Goal: Task Accomplishment & Management: Complete application form

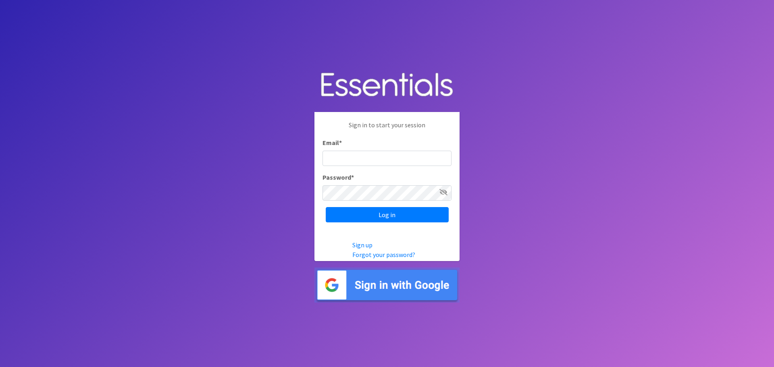
click at [339, 156] on input "Email *" at bounding box center [386, 158] width 129 height 15
type input "[EMAIL_ADDRESS][DOMAIN_NAME]"
click at [326, 207] on input "Log in" at bounding box center [387, 214] width 123 height 15
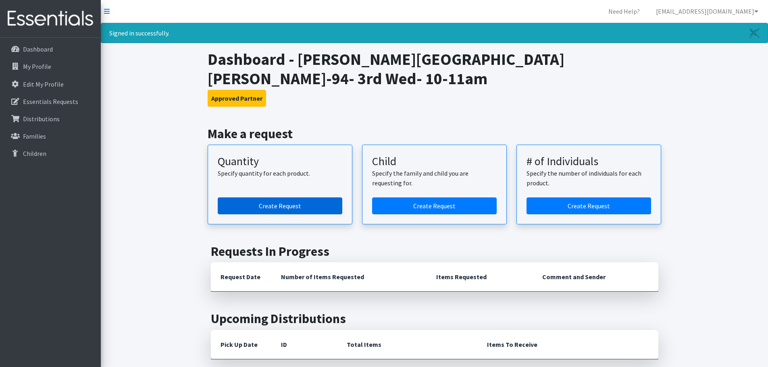
click at [292, 197] on link "Create Request" at bounding box center [280, 205] width 124 height 17
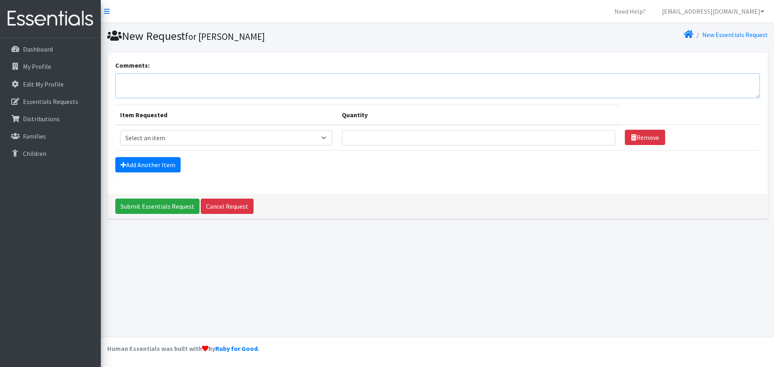
click at [128, 80] on textarea "Comments:" at bounding box center [437, 85] width 644 height 25
type textarea "For [DATE]"
click at [327, 140] on select "Select an item Kids (Newborn) Kids (Size 1) Kids (Size 2) Kids (Size 3) Kids (S…" at bounding box center [226, 137] width 212 height 15
select select "3393"
click at [120, 130] on select "Select an item Kids (Newborn) Kids (Size 1) Kids (Size 2) Kids (Size 3) Kids (S…" at bounding box center [226, 137] width 212 height 15
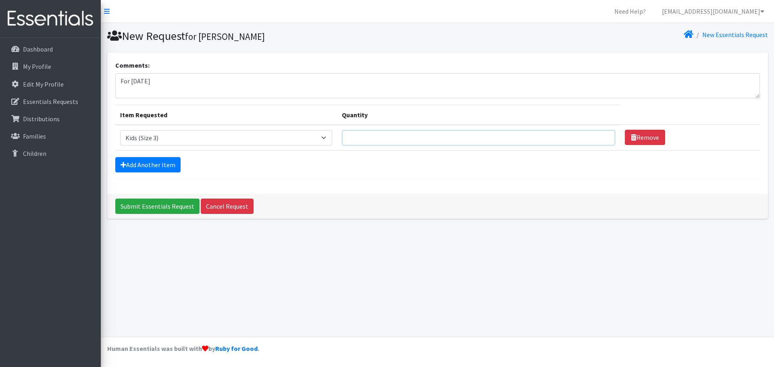
click at [394, 135] on input "Quantity" at bounding box center [478, 137] width 273 height 15
click at [599, 135] on input "1" at bounding box center [478, 137] width 273 height 15
click at [599, 135] on input "2" at bounding box center [478, 137] width 273 height 15
click at [599, 135] on input "3" at bounding box center [478, 137] width 273 height 15
click at [599, 135] on input "4" at bounding box center [478, 137] width 273 height 15
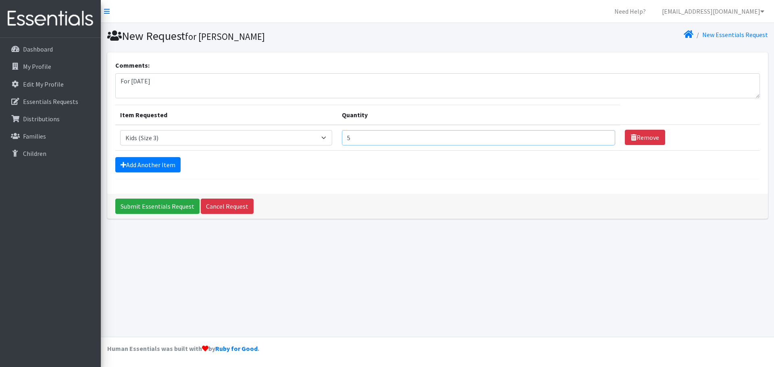
click at [599, 135] on input "5" at bounding box center [478, 137] width 273 height 15
click at [599, 135] on input "6" at bounding box center [478, 137] width 273 height 15
click at [599, 135] on input "7" at bounding box center [478, 137] width 273 height 15
click at [599, 135] on input "8" at bounding box center [478, 137] width 273 height 15
click at [599, 135] on input "9" at bounding box center [478, 137] width 273 height 15
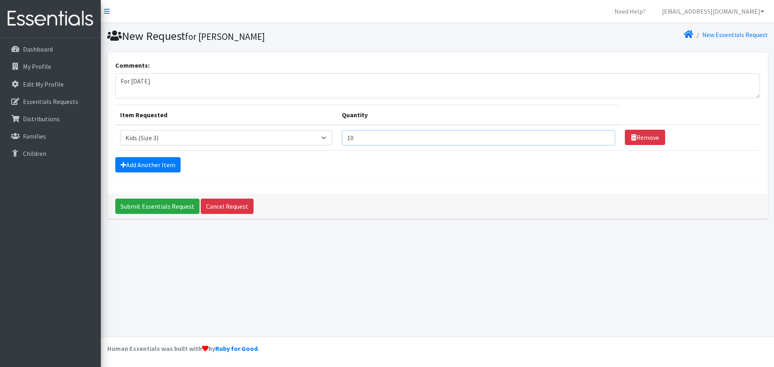
type input "10"
click at [599, 135] on input "10" at bounding box center [478, 137] width 273 height 15
click at [161, 164] on link "Add Another Item" at bounding box center [147, 164] width 65 height 15
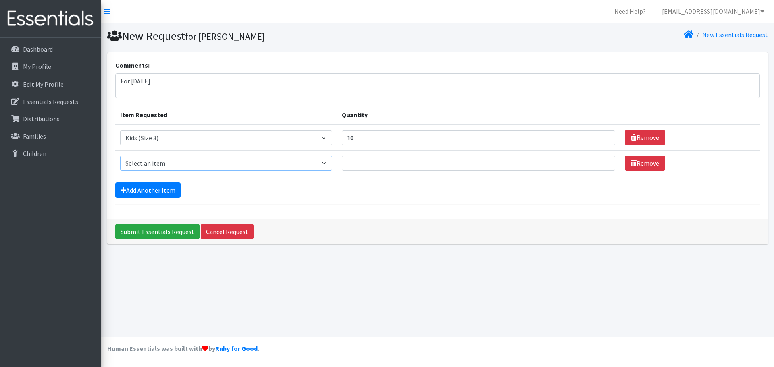
click at [327, 164] on select "Select an item Kids (Newborn) Kids (Size 1) Kids (Size 2) Kids (Size 3) Kids (S…" at bounding box center [226, 163] width 212 height 15
select select "3394"
click at [120, 156] on select "Select an item Kids (Newborn) Kids (Size 1) Kids (Size 2) Kids (Size 3) Kids (S…" at bounding box center [226, 163] width 212 height 15
click at [598, 160] on input "1" at bounding box center [478, 163] width 273 height 15
click at [598, 160] on input "2" at bounding box center [478, 163] width 273 height 15
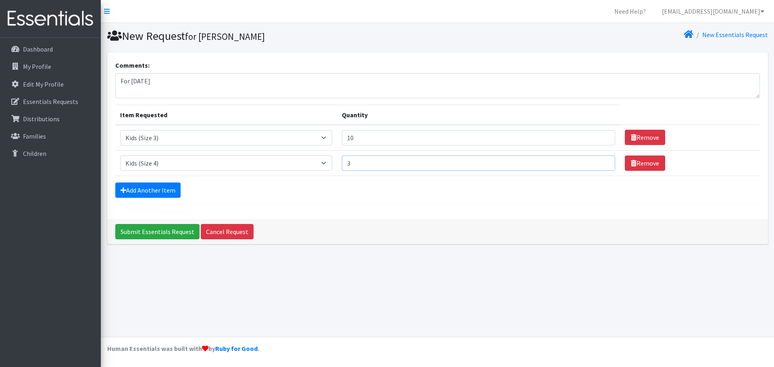
click at [598, 160] on input "3" at bounding box center [478, 163] width 273 height 15
click at [598, 160] on input "4" at bounding box center [478, 163] width 273 height 15
click at [598, 160] on input "5" at bounding box center [478, 163] width 273 height 15
click at [598, 160] on input "6" at bounding box center [478, 163] width 273 height 15
click at [598, 160] on input "7" at bounding box center [478, 163] width 273 height 15
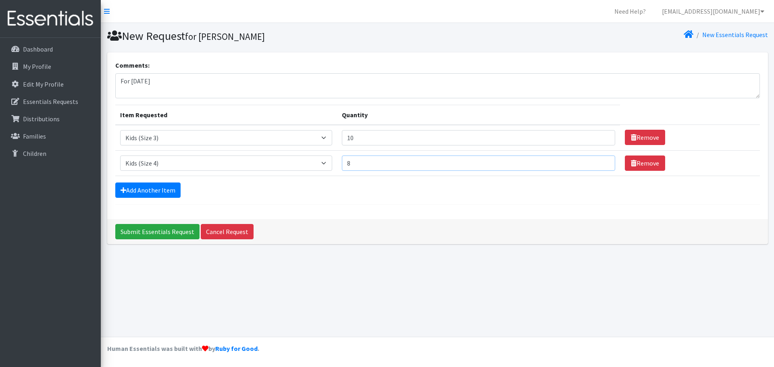
click at [598, 160] on input "8" at bounding box center [478, 163] width 273 height 15
click at [598, 160] on input "9" at bounding box center [478, 163] width 273 height 15
type input "10"
click at [598, 160] on input "10" at bounding box center [478, 163] width 273 height 15
click at [163, 189] on link "Add Another Item" at bounding box center [147, 190] width 65 height 15
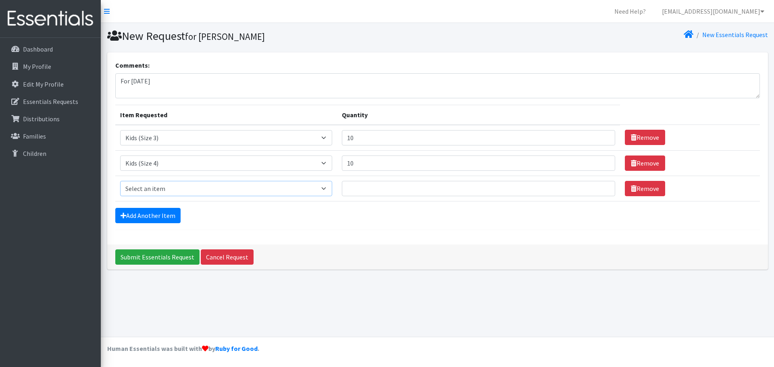
click at [325, 189] on select "Select an item Kids (Newborn) Kids (Size 1) Kids (Size 2) Kids (Size 3) Kids (S…" at bounding box center [226, 188] width 212 height 15
select select "3407"
click at [120, 181] on select "Select an item Kids (Newborn) Kids (Size 1) Kids (Size 2) Kids (Size 3) Kids (S…" at bounding box center [226, 188] width 212 height 15
click at [491, 192] on input "Quantity" at bounding box center [478, 188] width 273 height 15
click at [601, 185] on input "1" at bounding box center [478, 188] width 273 height 15
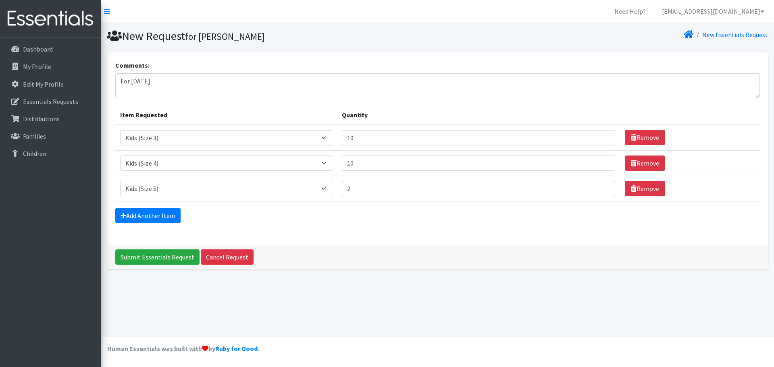
click at [601, 185] on input "2" at bounding box center [478, 188] width 273 height 15
click at [601, 185] on input "3" at bounding box center [478, 188] width 273 height 15
click at [601, 185] on input "4" at bounding box center [478, 188] width 273 height 15
click at [601, 185] on input "5" at bounding box center [478, 188] width 273 height 15
click at [601, 185] on input "6" at bounding box center [478, 188] width 273 height 15
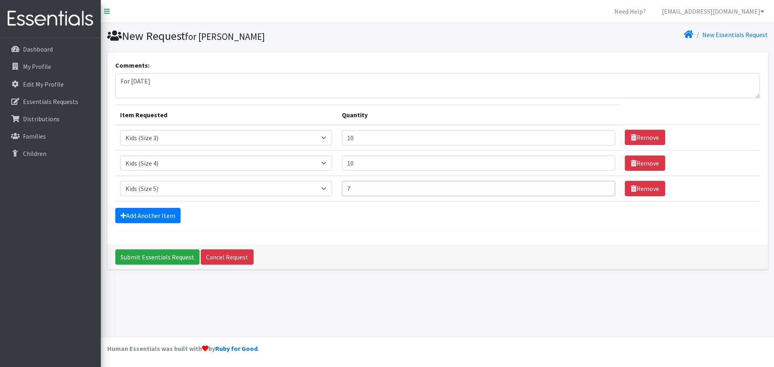
click at [601, 185] on input "7" at bounding box center [478, 188] width 273 height 15
click at [601, 185] on input "8" at bounding box center [478, 188] width 273 height 15
click at [601, 185] on input "9" at bounding box center [478, 188] width 273 height 15
type input "10"
click at [601, 185] on input "10" at bounding box center [478, 188] width 273 height 15
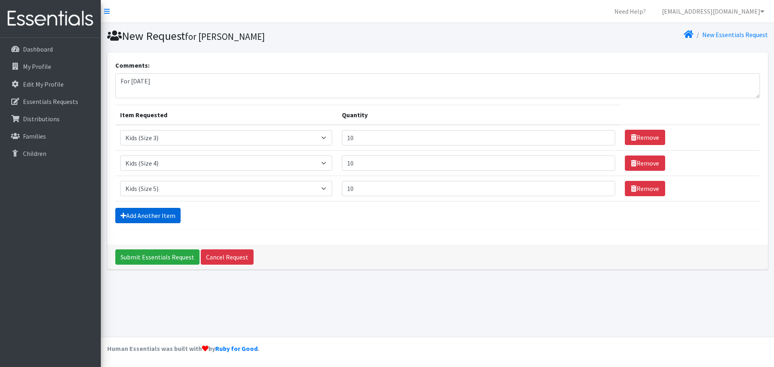
click at [160, 214] on link "Add Another Item" at bounding box center [147, 215] width 65 height 15
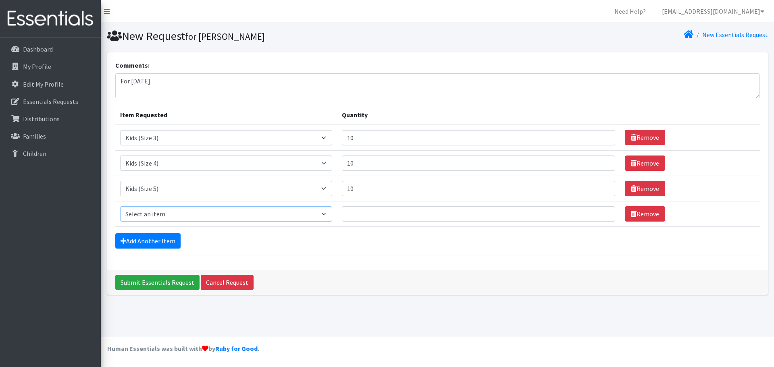
click at [187, 213] on select "Select an item Kids (Newborn) Kids (Size 1) Kids (Size 2) Kids (Size 3) Kids (S…" at bounding box center [226, 213] width 212 height 15
select select "3419"
click at [120, 206] on select "Select an item Kids (Newborn) Kids (Size 1) Kids (Size 2) Kids (Size 3) Kids (S…" at bounding box center [226, 213] width 212 height 15
click at [594, 212] on input "Quantity" at bounding box center [478, 213] width 273 height 15
click at [600, 211] on input "1" at bounding box center [478, 213] width 273 height 15
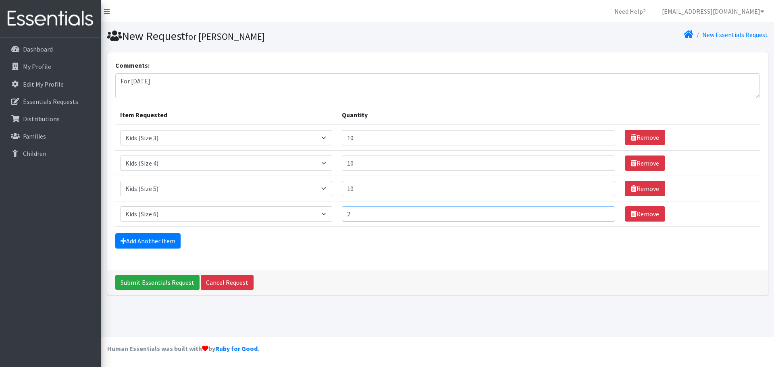
click at [600, 211] on input "2" at bounding box center [478, 213] width 273 height 15
click at [600, 211] on input "3" at bounding box center [478, 213] width 273 height 15
click at [600, 210] on input "4" at bounding box center [478, 213] width 273 height 15
click at [600, 210] on input "5" at bounding box center [478, 213] width 273 height 15
click at [600, 210] on input "6" at bounding box center [478, 213] width 273 height 15
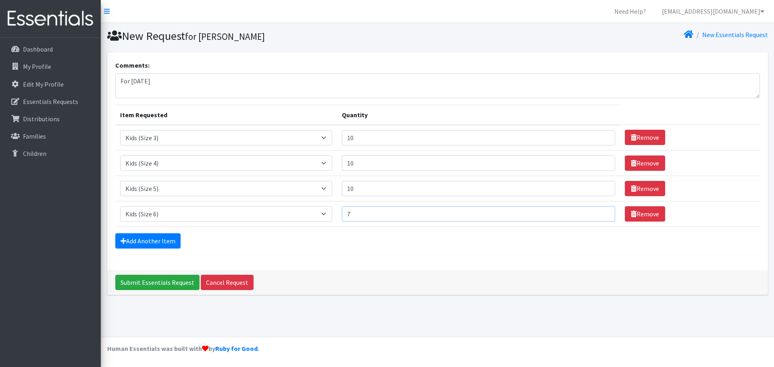
click at [600, 210] on input "7" at bounding box center [478, 213] width 273 height 15
click at [600, 210] on input "8" at bounding box center [478, 213] width 273 height 15
click at [600, 210] on input "9" at bounding box center [478, 213] width 273 height 15
type input "10"
click at [600, 210] on input "10" at bounding box center [478, 213] width 273 height 15
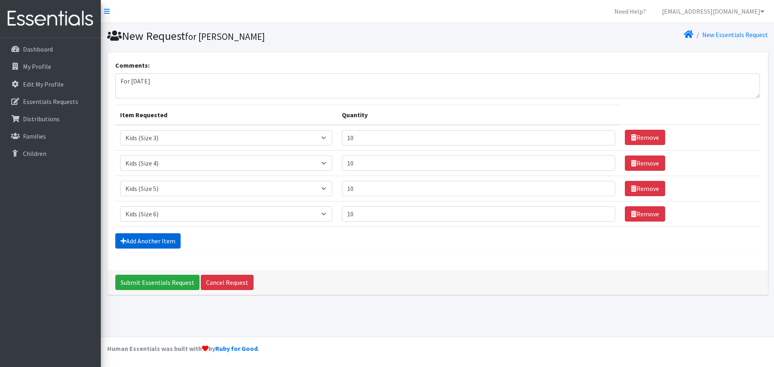
click at [153, 241] on link "Add Another Item" at bounding box center [147, 240] width 65 height 15
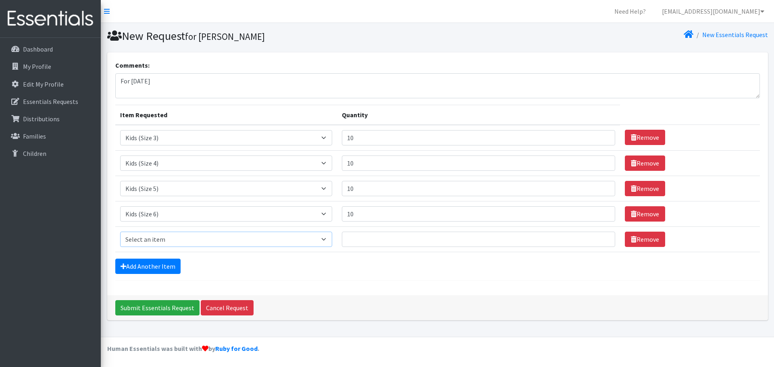
click at [326, 239] on select "Select an item Kids (Newborn) Kids (Size 1) Kids (Size 2) Kids (Size 3) Kids (S…" at bounding box center [226, 239] width 212 height 15
select select "3408"
click at [120, 232] on select "Select an item Kids (Newborn) Kids (Size 1) Kids (Size 2) Kids (Size 3) Kids (S…" at bounding box center [226, 239] width 212 height 15
click at [599, 237] on input "1" at bounding box center [478, 239] width 273 height 15
click at [599, 237] on input "2" at bounding box center [478, 239] width 273 height 15
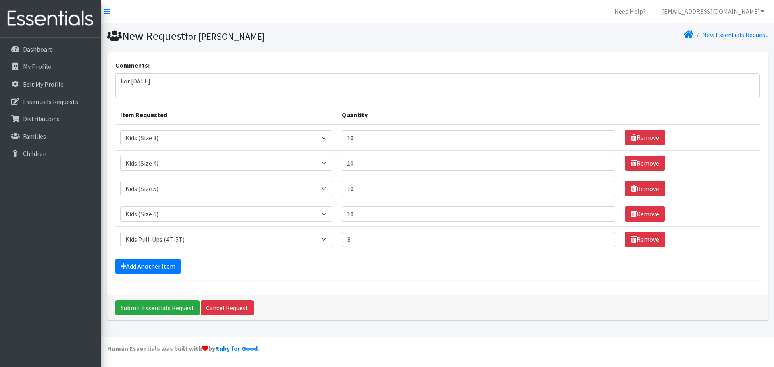
click at [599, 237] on input "3" at bounding box center [478, 239] width 273 height 15
click at [599, 237] on input "4" at bounding box center [478, 239] width 273 height 15
click at [599, 237] on input "5" at bounding box center [478, 239] width 273 height 15
click at [599, 237] on input "6" at bounding box center [478, 239] width 273 height 15
click at [599, 237] on input "7" at bounding box center [478, 239] width 273 height 15
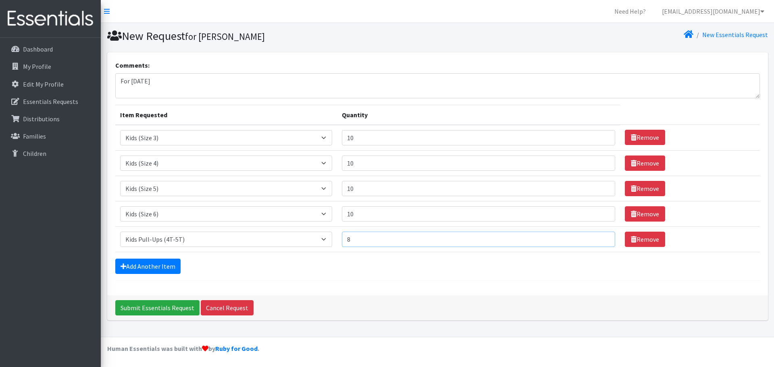
click at [599, 237] on input "8" at bounding box center [478, 239] width 273 height 15
click at [599, 237] on input "9" at bounding box center [478, 239] width 273 height 15
type input "10"
click at [599, 237] on input "10" at bounding box center [478, 239] width 273 height 15
click at [147, 263] on link "Add Another Item" at bounding box center [147, 266] width 65 height 15
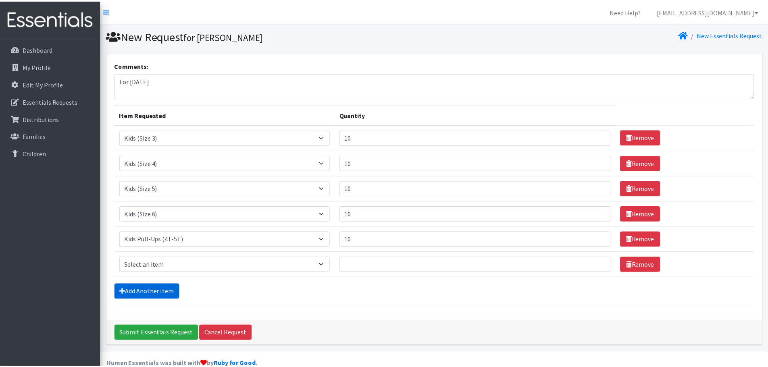
scroll to position [15, 0]
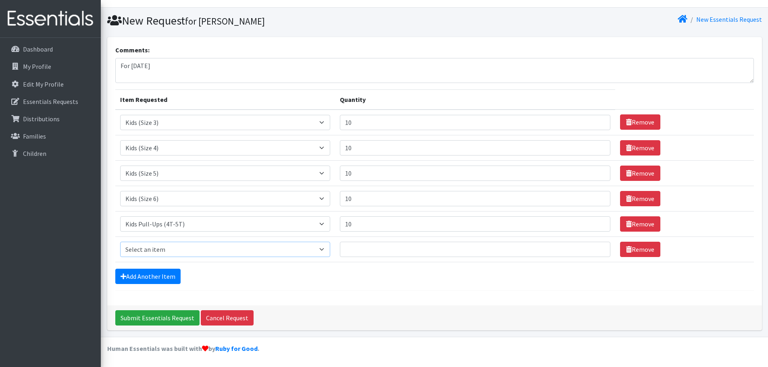
click at [326, 251] on select "Select an item Kids (Newborn) Kids (Size 1) Kids (Size 2) Kids (Size 3) Kids (S…" at bounding box center [225, 249] width 210 height 15
select select "3400"
click at [120, 242] on select "Select an item Kids (Newborn) Kids (Size 1) Kids (Size 2) Kids (Size 3) Kids (S…" at bounding box center [225, 249] width 210 height 15
click at [592, 246] on input "1" at bounding box center [475, 249] width 270 height 15
click at [592, 246] on input "2" at bounding box center [475, 249] width 270 height 15
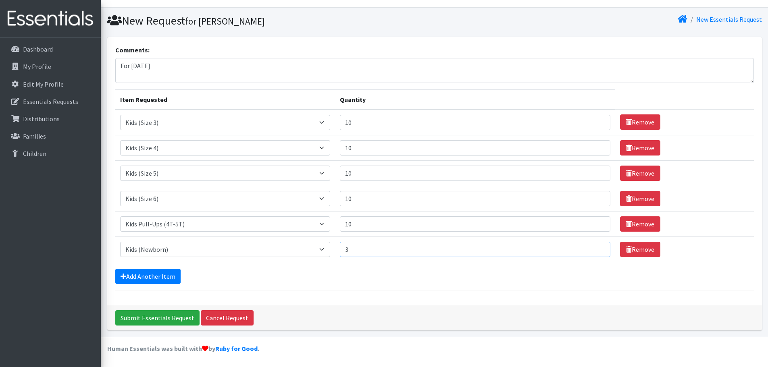
click at [592, 246] on input "3" at bounding box center [475, 249] width 270 height 15
click at [592, 246] on input "4" at bounding box center [475, 249] width 270 height 15
click at [592, 246] on input "5" at bounding box center [475, 249] width 270 height 15
click at [592, 246] on input "6" at bounding box center [475, 249] width 270 height 15
click at [592, 246] on input "7" at bounding box center [475, 249] width 270 height 15
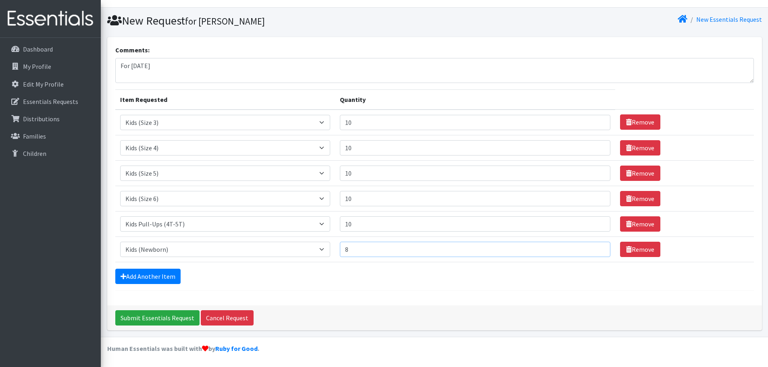
click at [592, 246] on input "8" at bounding box center [475, 249] width 270 height 15
click at [592, 246] on input "9" at bounding box center [475, 249] width 270 height 15
type input "10"
click at [592, 246] on input "10" at bounding box center [475, 249] width 270 height 15
click at [167, 280] on link "Add Another Item" at bounding box center [147, 276] width 65 height 15
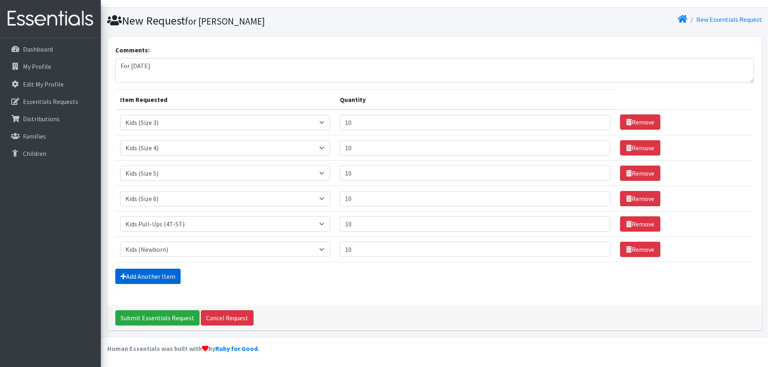
scroll to position [41, 0]
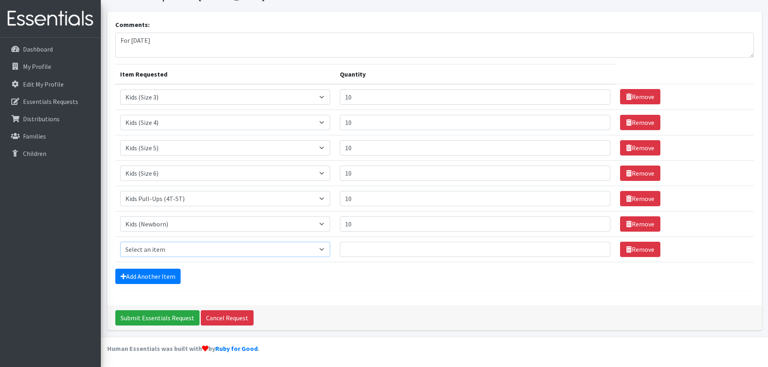
click at [327, 251] on select "Select an item Kids (Newborn) Kids (Size 1) Kids (Size 2) Kids (Size 3) Kids (S…" at bounding box center [225, 249] width 210 height 15
select select "3420"
click at [120, 242] on select "Select an item Kids (Newborn) Kids (Size 1) Kids (Size 2) Kids (Size 3) Kids (S…" at bounding box center [225, 249] width 210 height 15
click at [593, 246] on input "1" at bounding box center [475, 249] width 270 height 15
click at [593, 246] on input "2" at bounding box center [475, 249] width 270 height 15
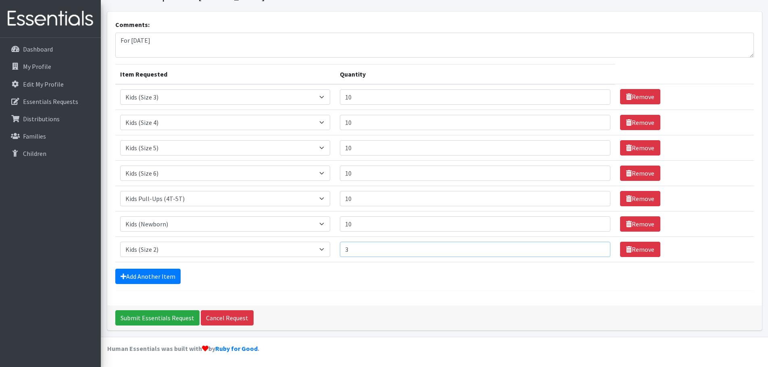
click at [593, 246] on input "3" at bounding box center [475, 249] width 270 height 15
click at [593, 246] on input "4" at bounding box center [475, 249] width 270 height 15
click at [593, 246] on input "5" at bounding box center [475, 249] width 270 height 15
click at [593, 246] on input "6" at bounding box center [475, 249] width 270 height 15
click at [593, 246] on input "7" at bounding box center [475, 249] width 270 height 15
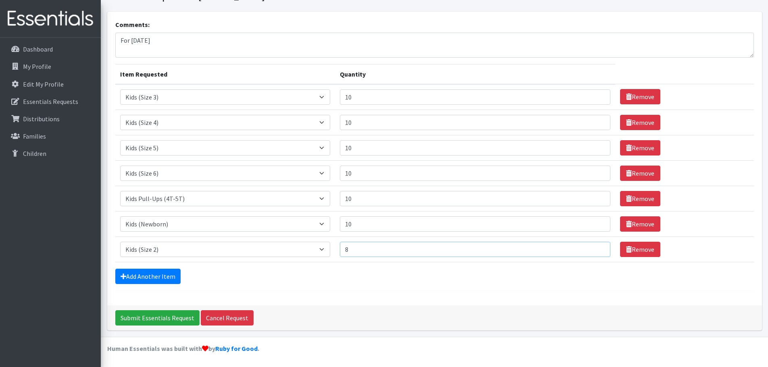
click at [593, 246] on input "8" at bounding box center [475, 249] width 270 height 15
click at [593, 246] on input "9" at bounding box center [475, 249] width 270 height 15
click at [593, 246] on input "10" at bounding box center [475, 249] width 270 height 15
click at [593, 246] on input "11" at bounding box center [475, 249] width 270 height 15
type input "10"
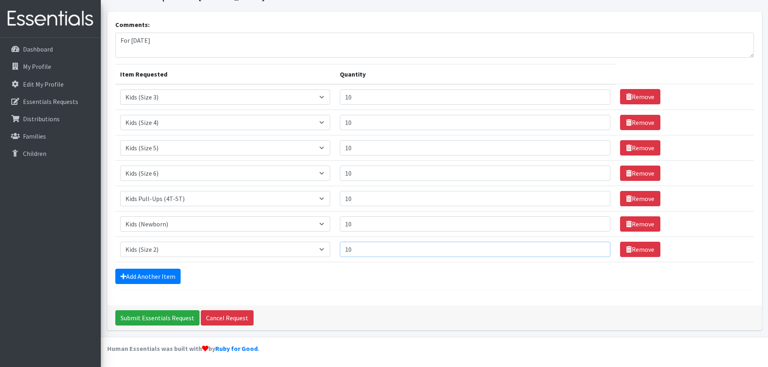
click at [595, 251] on input "10" at bounding box center [475, 249] width 270 height 15
click at [168, 274] on link "Add Another Item" at bounding box center [147, 276] width 65 height 15
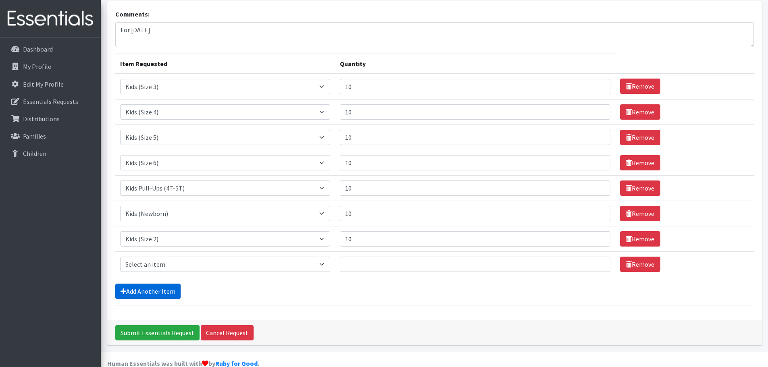
scroll to position [66, 0]
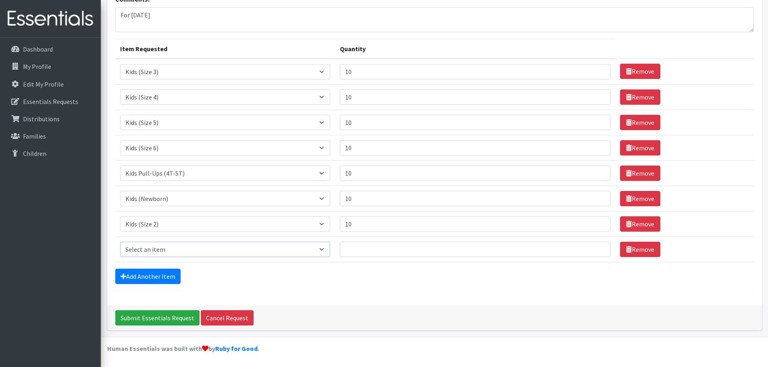
click at [205, 251] on select "Select an item Kids (Newborn) Kids (Size 1) Kids (Size 2) Kids (Size 3) Kids (S…" at bounding box center [225, 249] width 210 height 15
select select "3401"
click at [120, 242] on select "Select an item Kids (Newborn) Kids (Size 1) Kids (Size 2) Kids (Size 3) Kids (S…" at bounding box center [225, 249] width 210 height 15
click at [594, 246] on input "1" at bounding box center [475, 249] width 270 height 15
click at [594, 246] on input "2" at bounding box center [475, 249] width 270 height 15
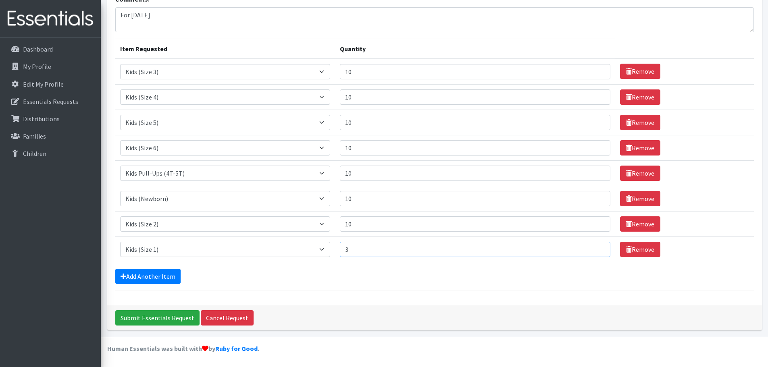
click at [594, 246] on input "3" at bounding box center [475, 249] width 270 height 15
click at [594, 246] on input "4" at bounding box center [475, 249] width 270 height 15
type input "5"
click at [594, 246] on input "5" at bounding box center [475, 249] width 270 height 15
click at [162, 317] on input "Submit Essentials Request" at bounding box center [157, 317] width 84 height 15
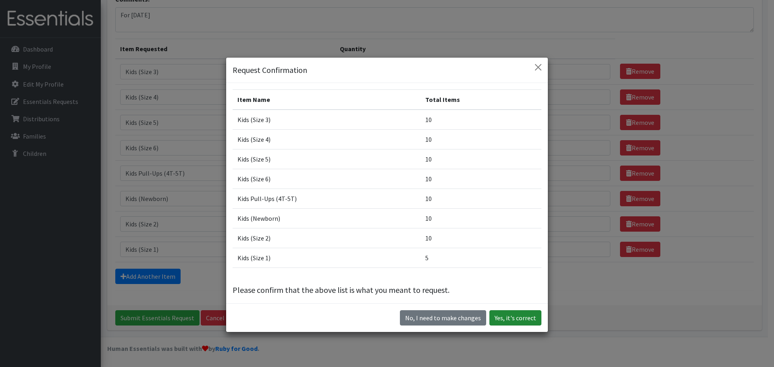
click at [517, 316] on button "Yes, it's correct" at bounding box center [515, 317] width 52 height 15
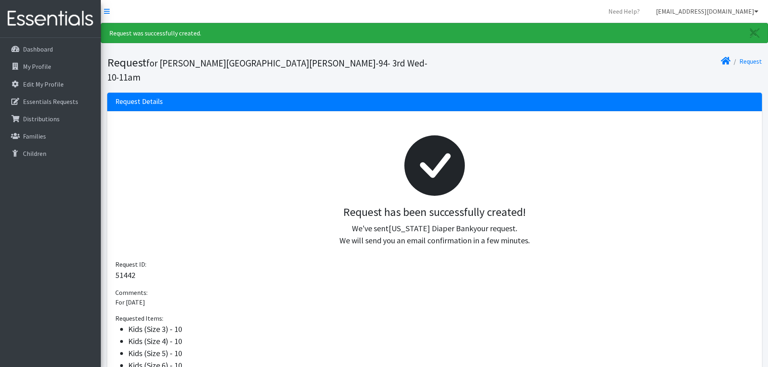
click at [757, 9] on icon at bounding box center [756, 11] width 4 height 6
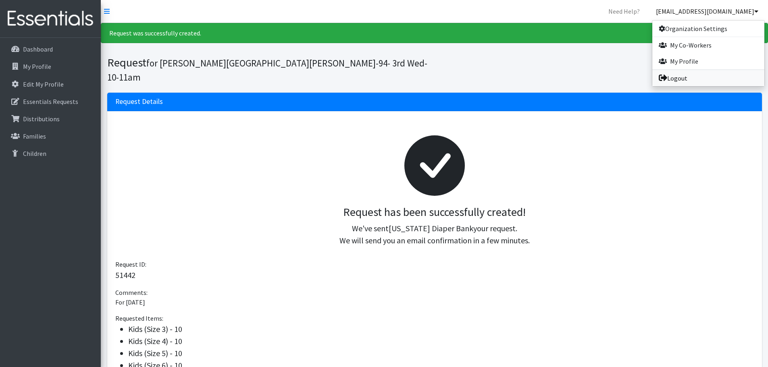
click at [674, 77] on link "Logout" at bounding box center [708, 78] width 112 height 16
